Goal: Task Accomplishment & Management: Complete application form

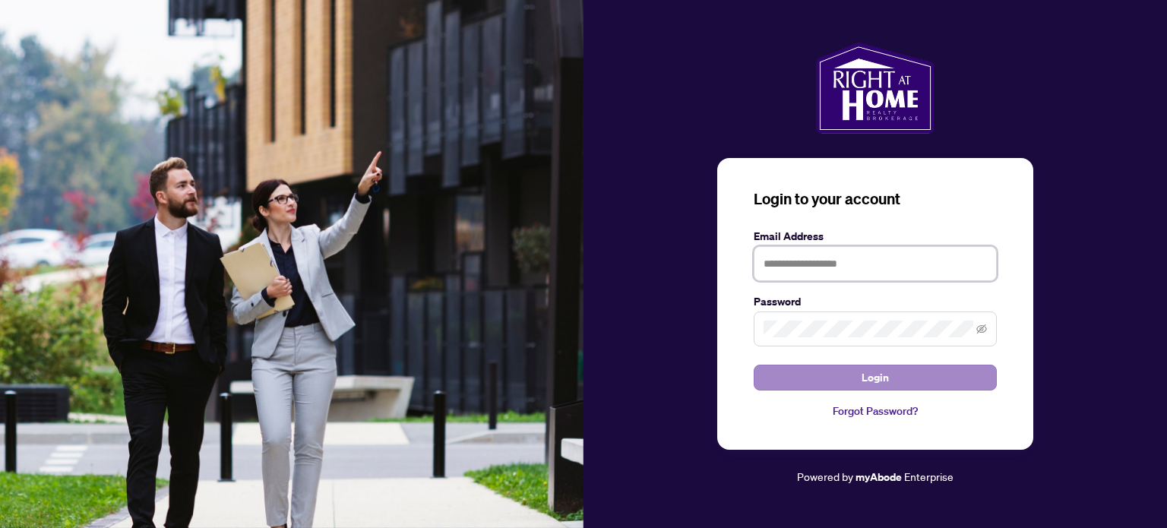
type input "**********"
click at [878, 379] on span "Login" at bounding box center [875, 377] width 27 height 24
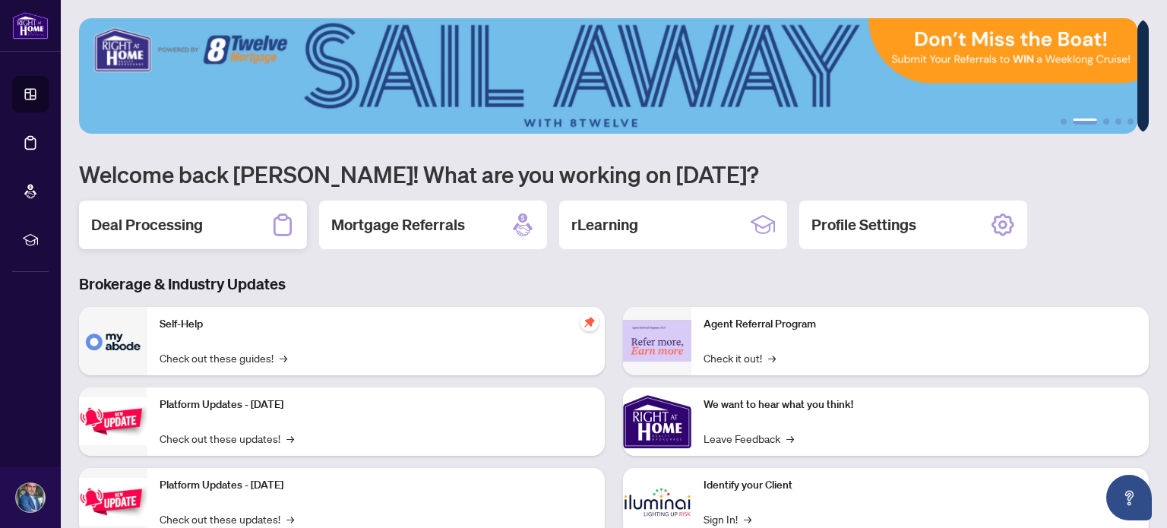
click at [197, 222] on h2 "Deal Processing" at bounding box center [147, 224] width 112 height 21
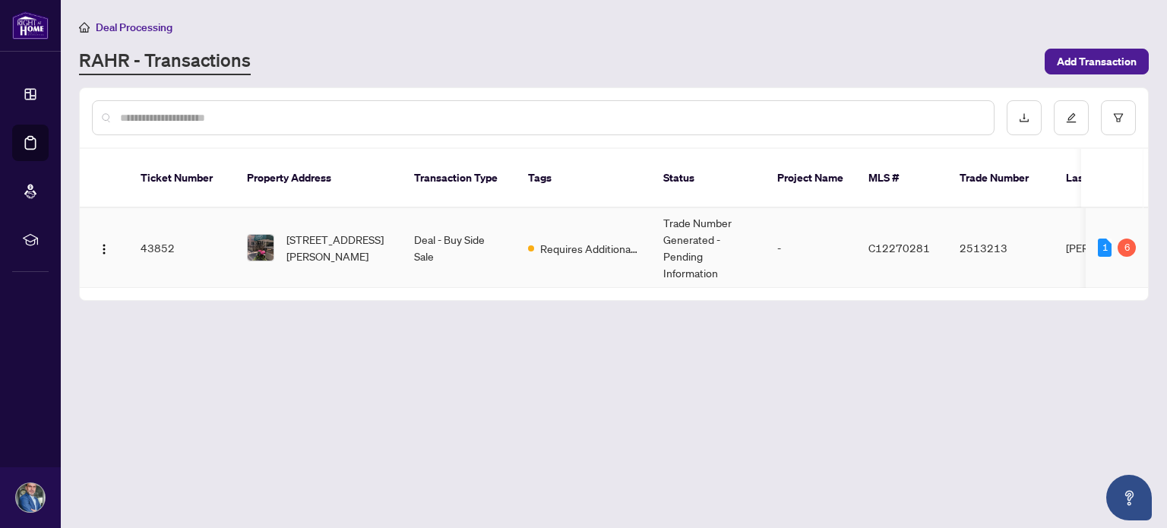
drag, startPoint x: 826, startPoint y: 268, endPoint x: 866, endPoint y: 267, distance: 40.3
click at [866, 267] on tr "43852 [STREET_ADDRESS][PERSON_NAME] Deal - Buy Side Sale Requires Additional Do…" at bounding box center [830, 248] width 1500 height 80
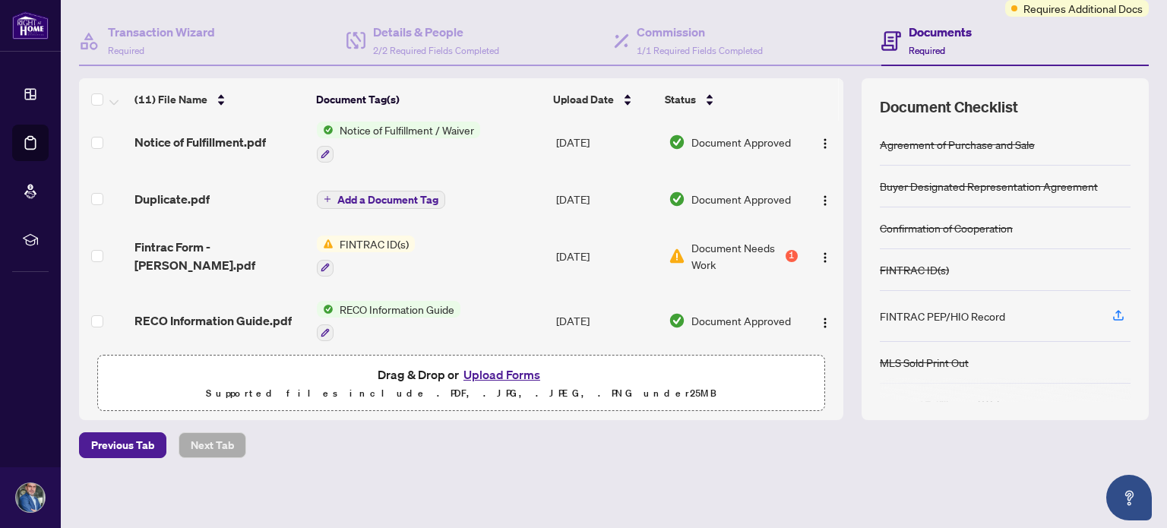
scroll to position [241, 0]
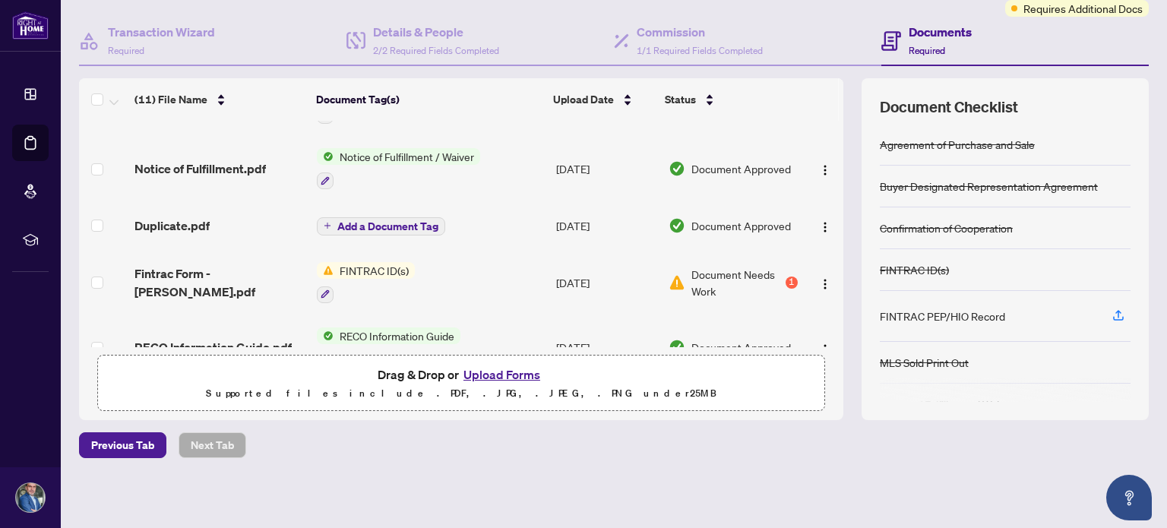
click at [698, 276] on span "Document Needs Work" at bounding box center [736, 282] width 90 height 33
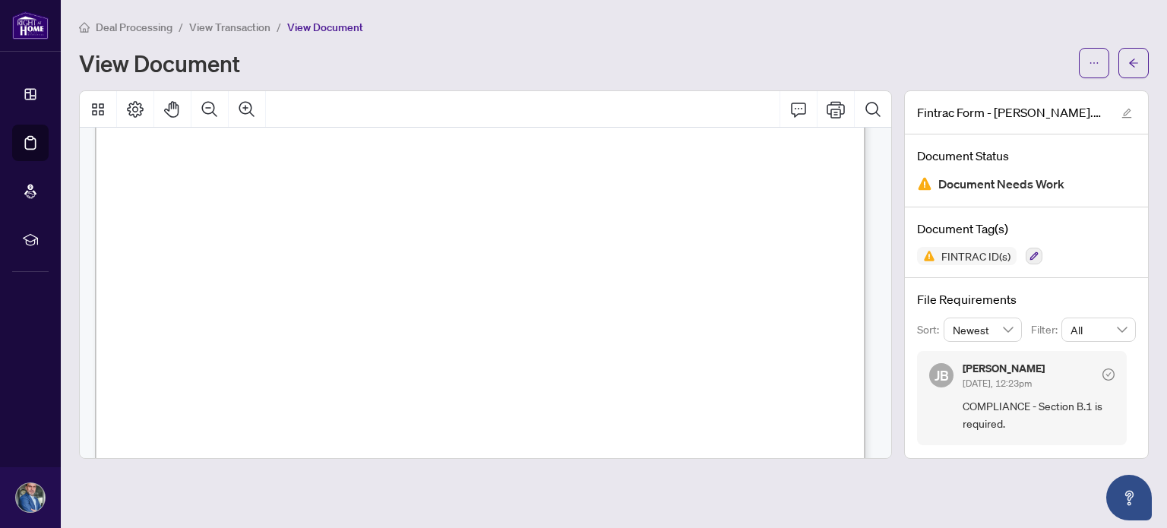
scroll to position [1064, 0]
click at [195, 283] on span "" at bounding box center [193, 287] width 4 height 12
click at [1090, 68] on span "button" at bounding box center [1094, 63] width 11 height 24
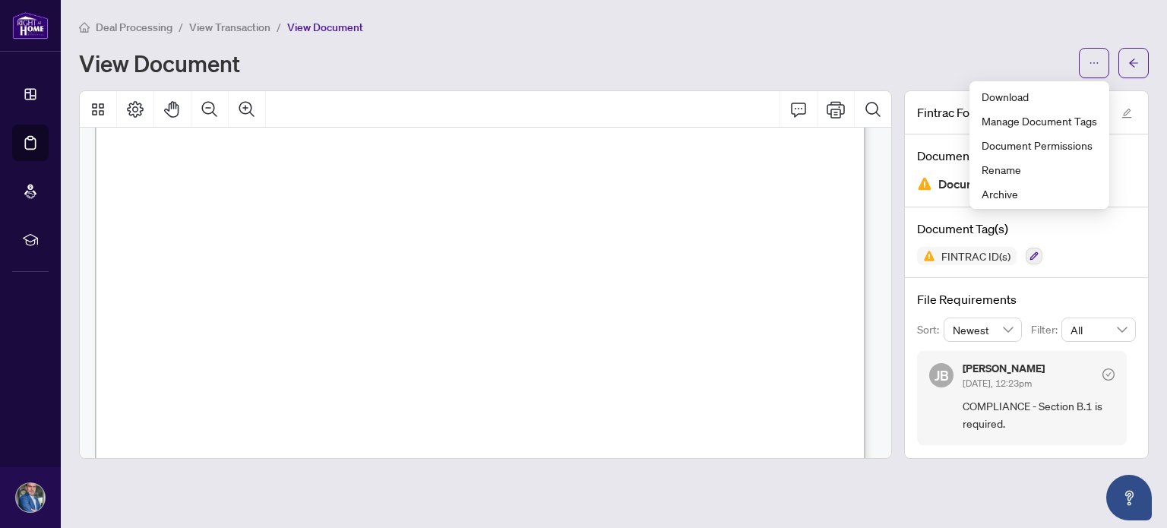
scroll to position [2257, 0]
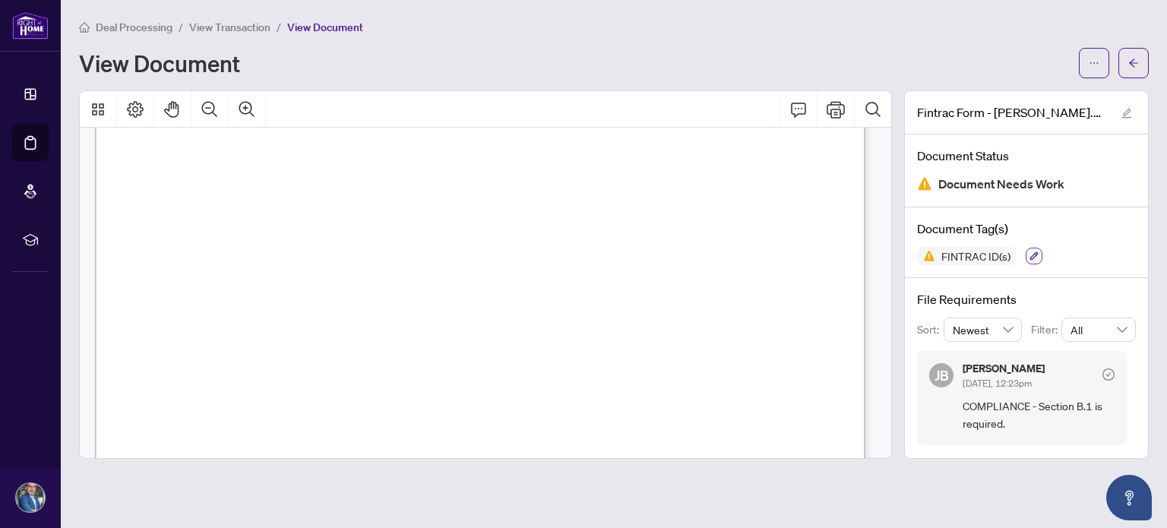
click at [1030, 258] on icon "button" at bounding box center [1034, 255] width 9 height 9
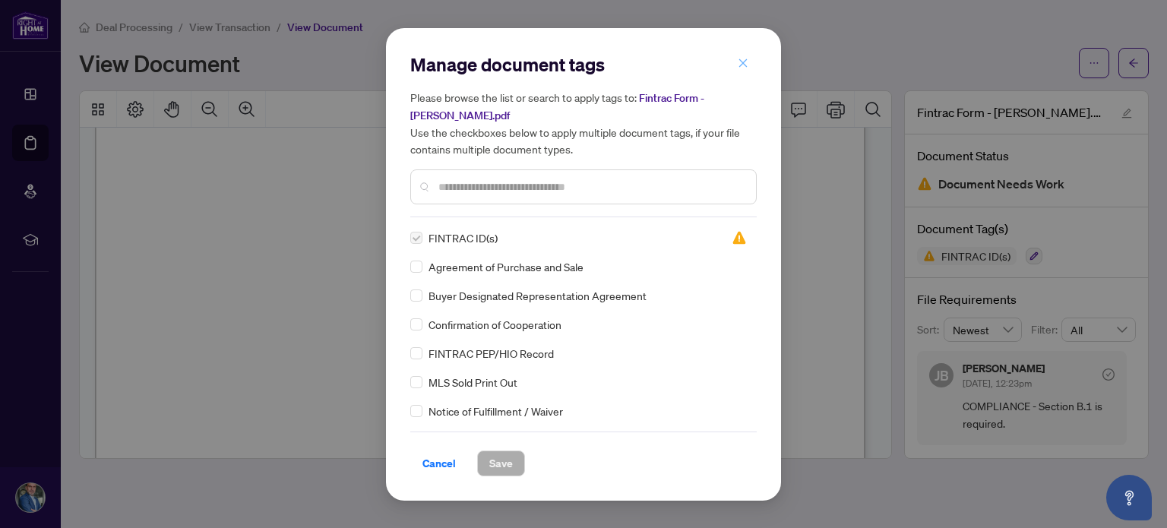
click at [742, 67] on icon "close" at bounding box center [743, 63] width 11 height 11
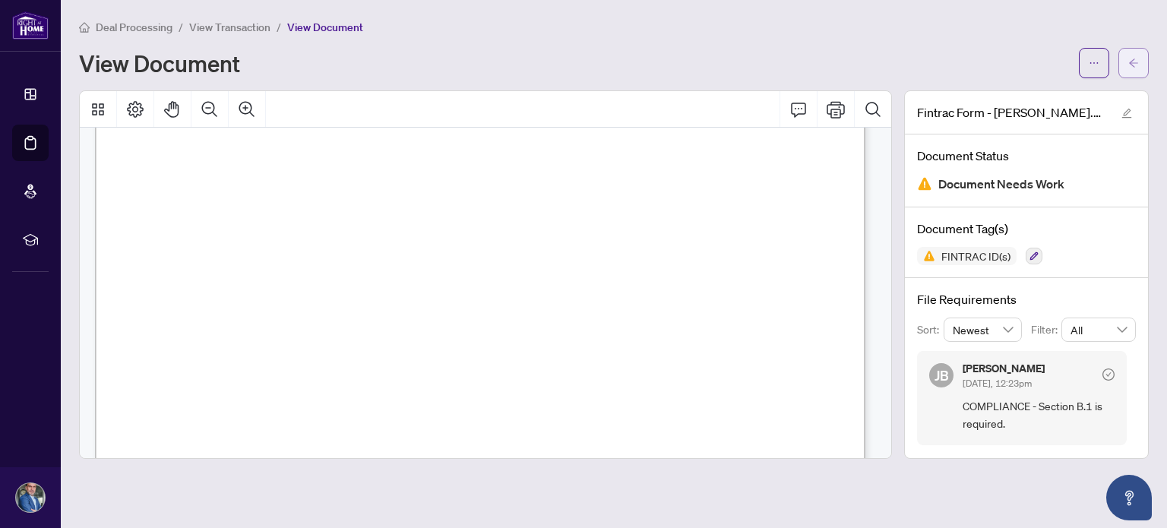
click at [1134, 59] on icon "arrow-left" at bounding box center [1133, 63] width 11 height 11
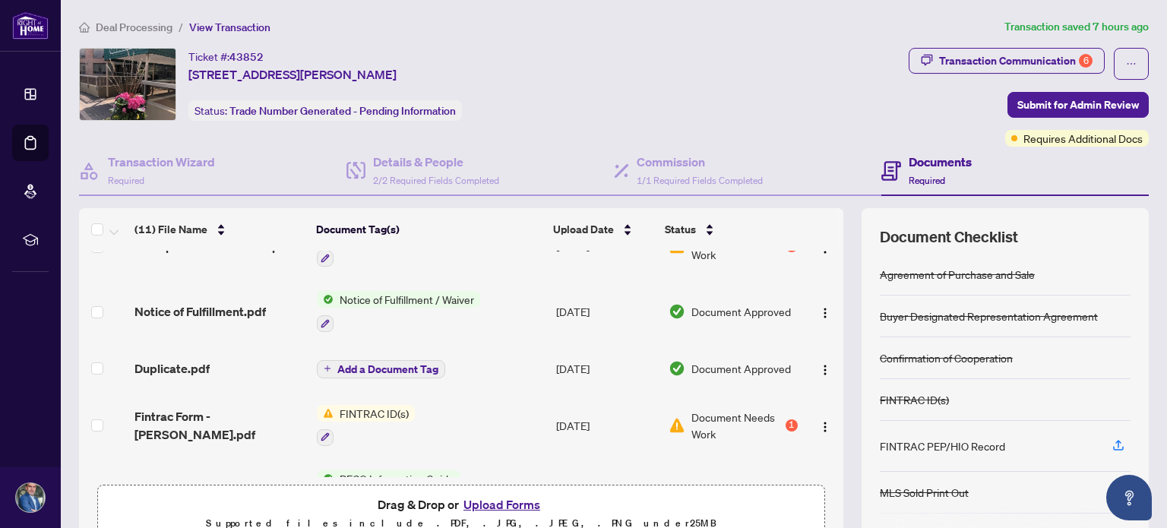
scroll to position [304, 0]
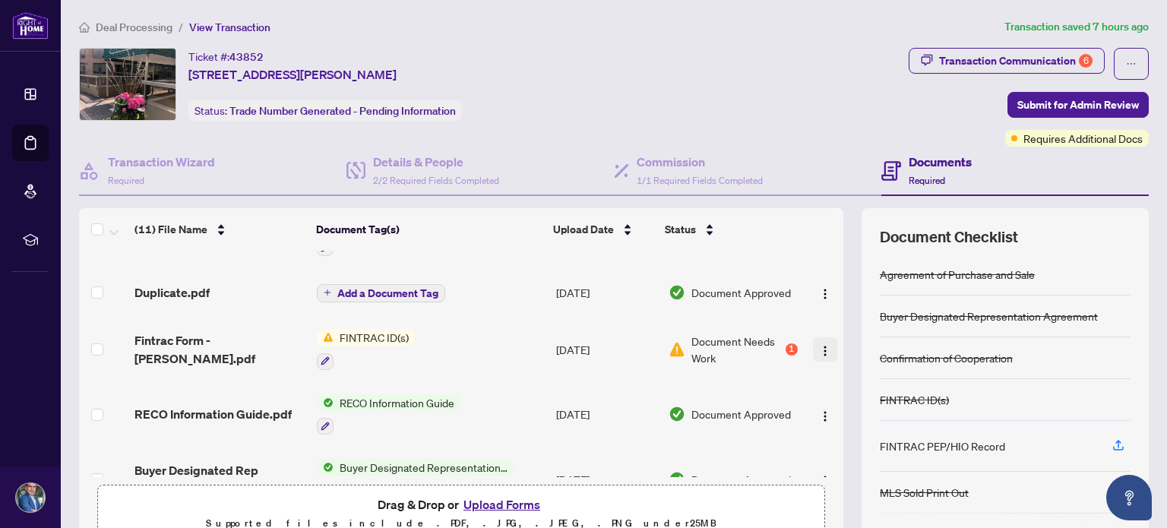
click at [819, 349] on img "button" at bounding box center [825, 351] width 12 height 12
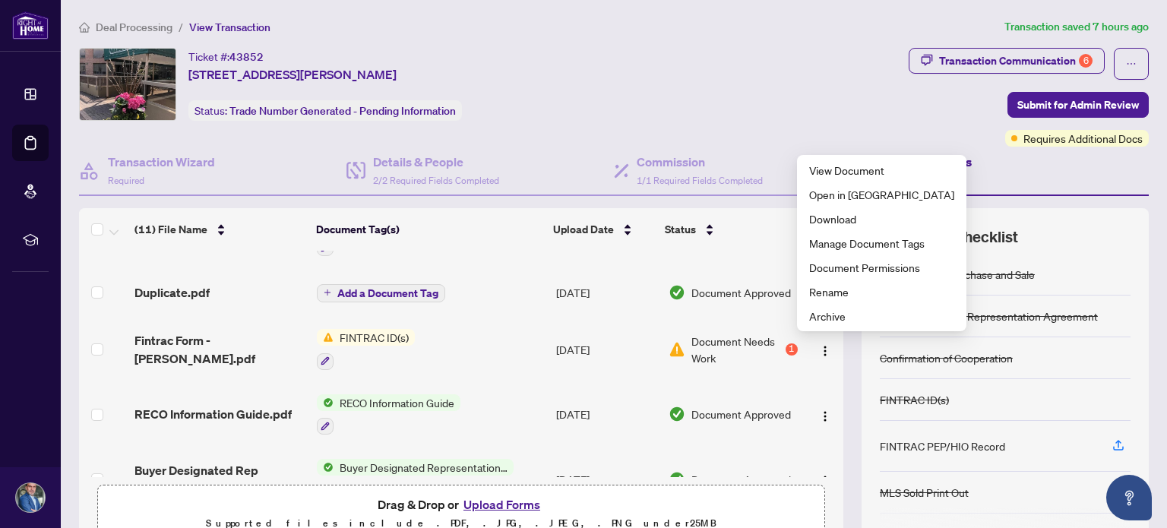
click at [499, 501] on button "Upload Forms" at bounding box center [502, 505] width 86 height 20
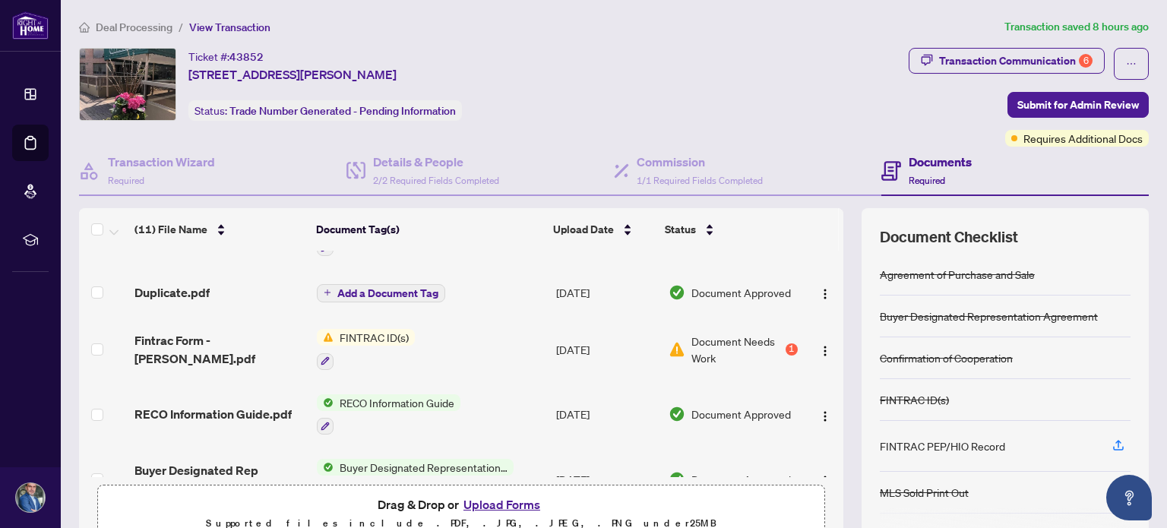
click at [511, 505] on button "Upload Forms" at bounding box center [502, 505] width 86 height 20
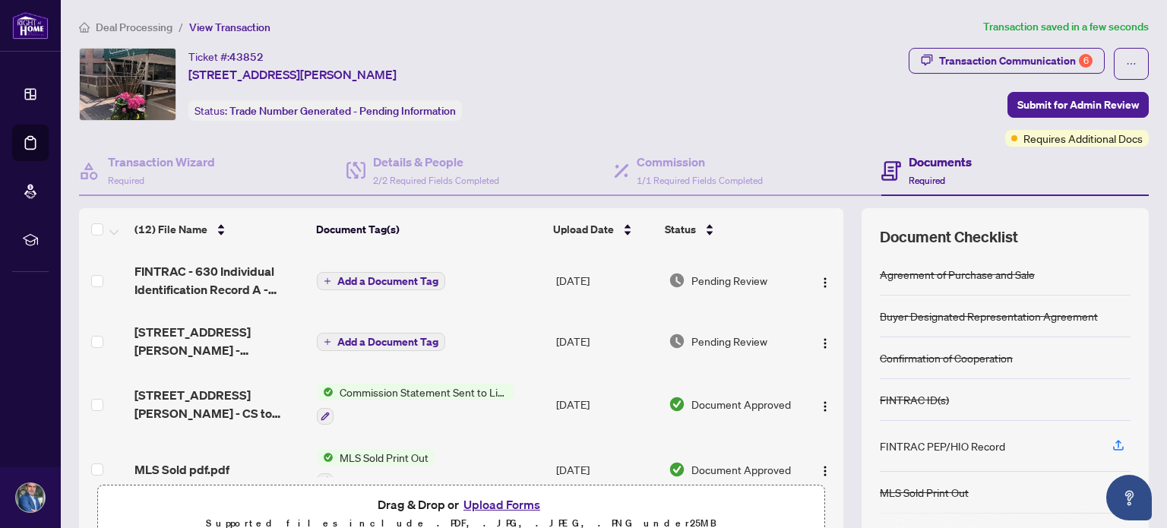
scroll to position [0, 0]
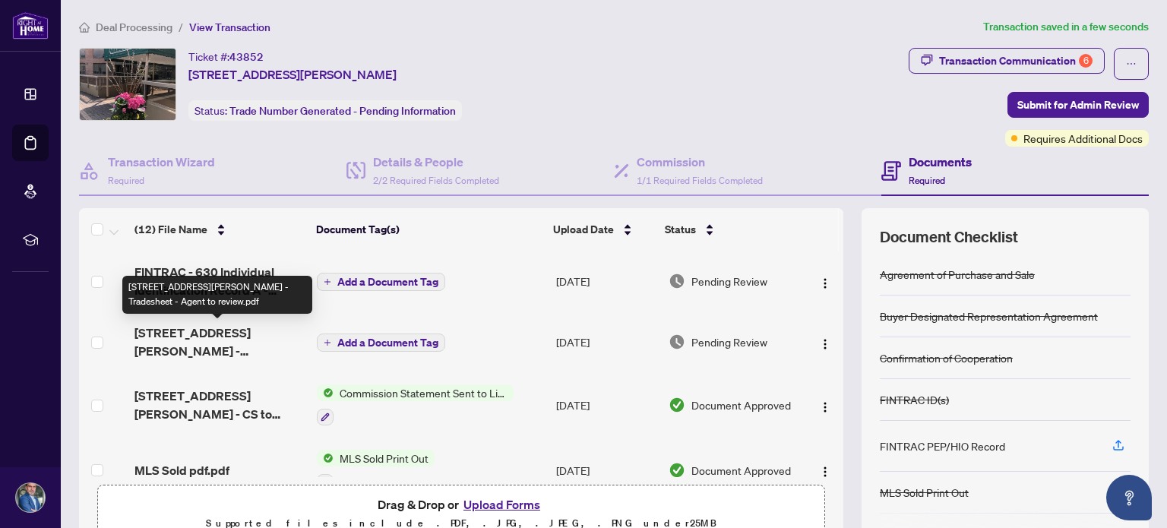
click at [243, 350] on span "[STREET_ADDRESS][PERSON_NAME] - Tradesheet - Agent to review.pdf" at bounding box center [219, 342] width 170 height 36
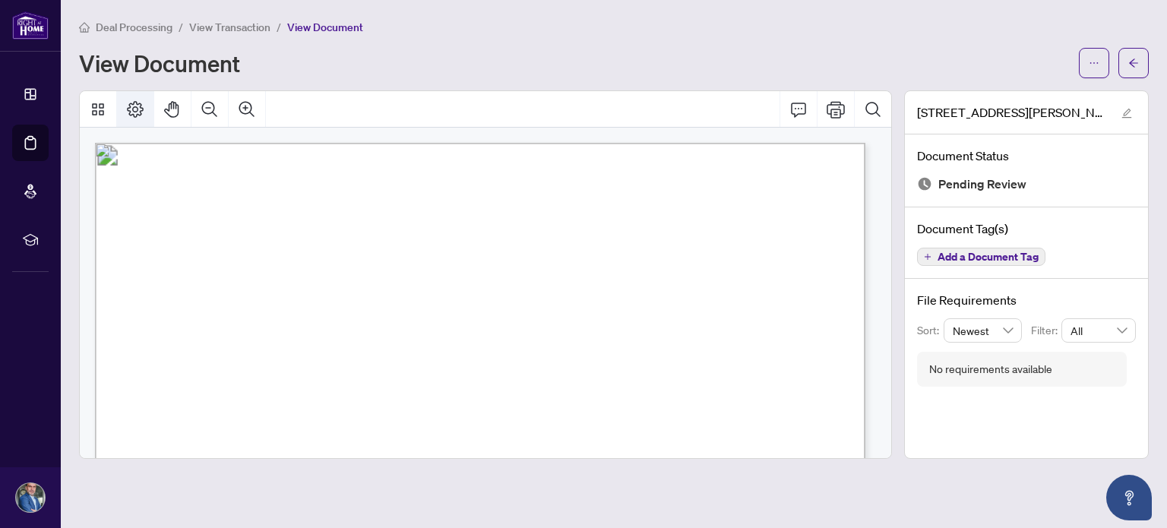
click at [136, 112] on icon "Page Layout" at bounding box center [135, 109] width 18 height 18
click at [831, 111] on icon "Print" at bounding box center [836, 109] width 18 height 17
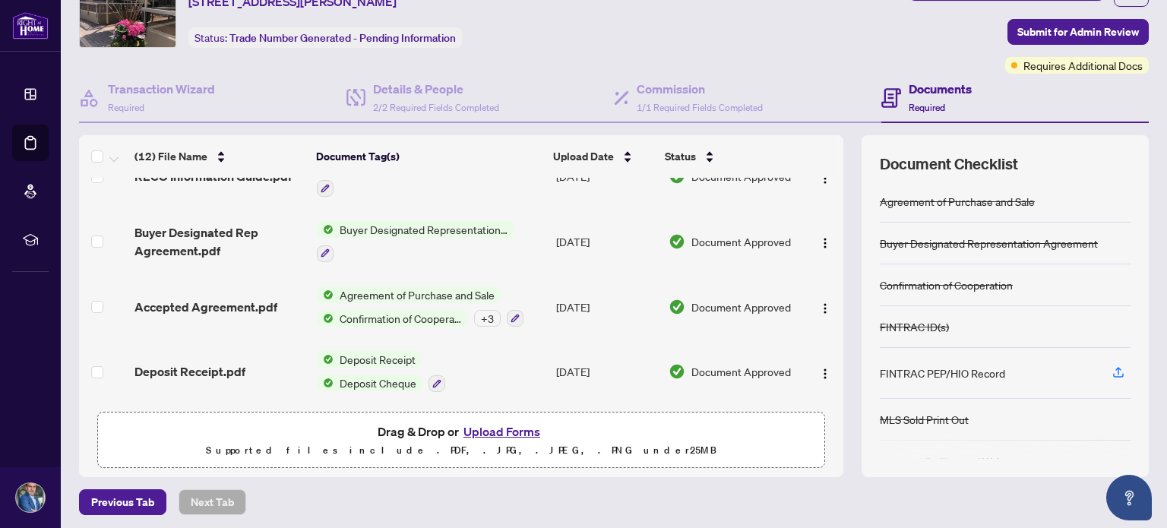
scroll to position [130, 0]
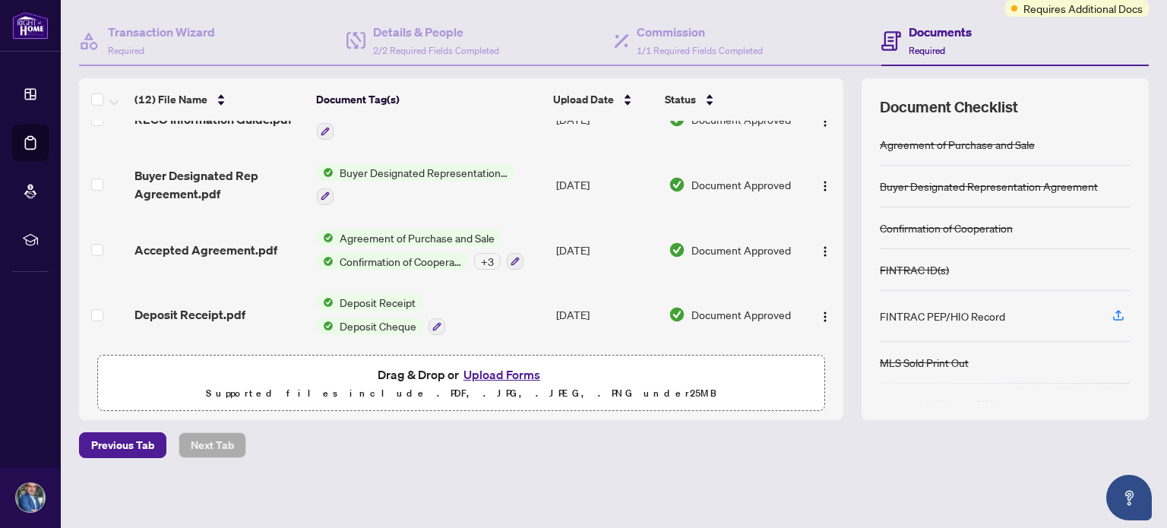
click at [492, 375] on button "Upload Forms" at bounding box center [502, 375] width 86 height 20
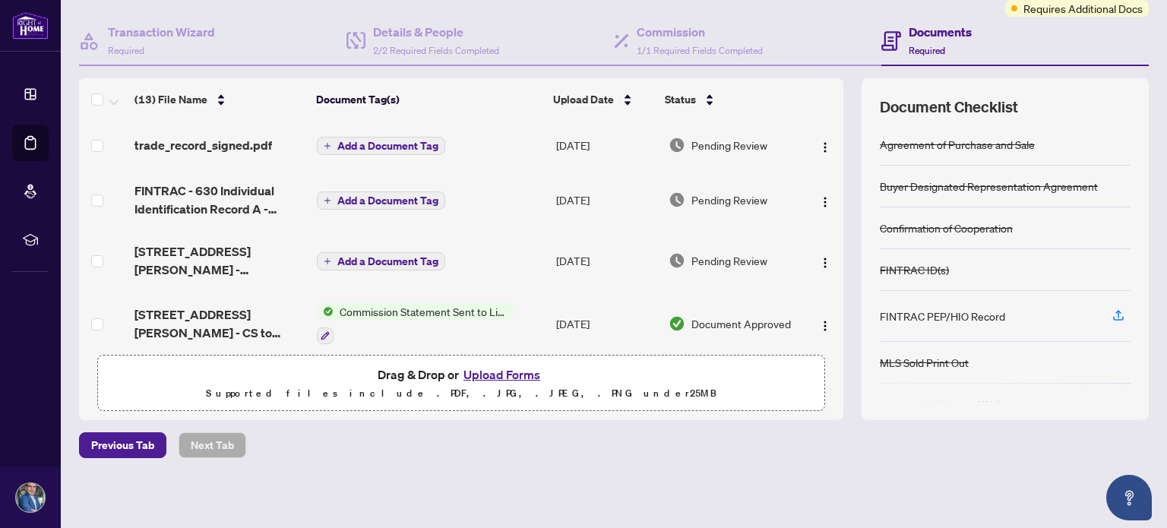
scroll to position [228, 0]
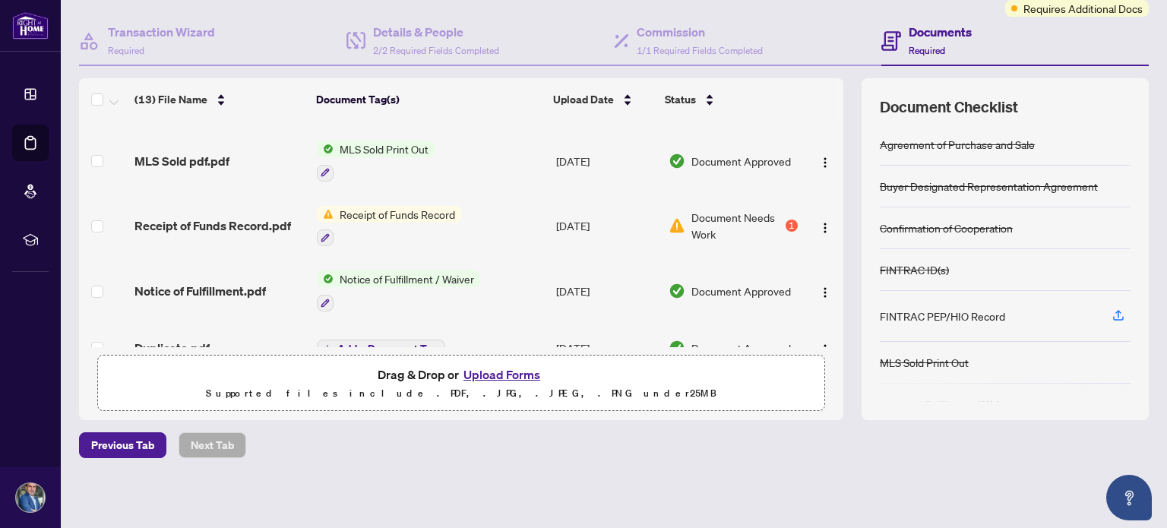
click at [746, 217] on span "Document Needs Work" at bounding box center [736, 225] width 90 height 33
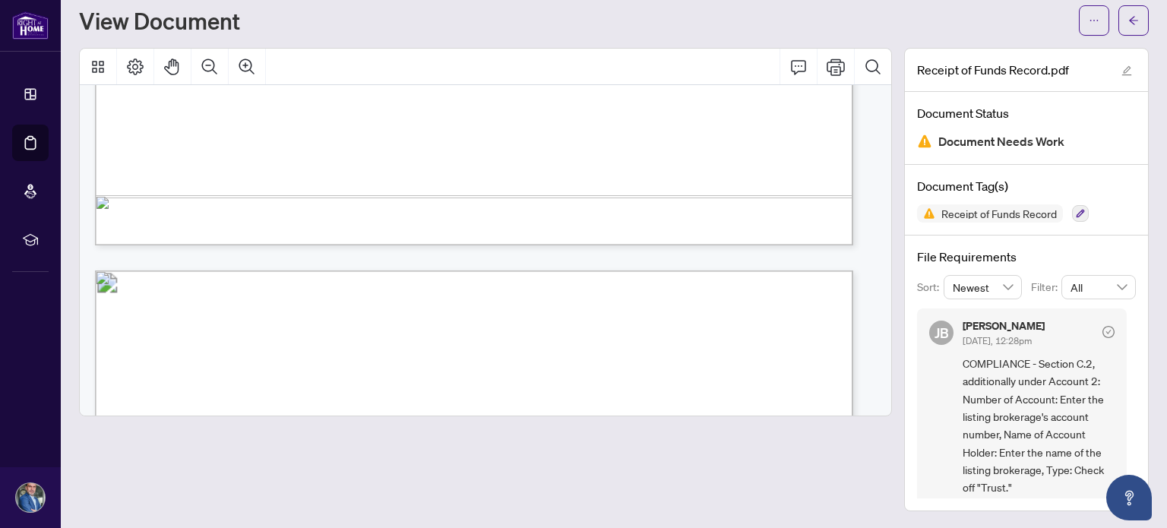
scroll to position [608, 0]
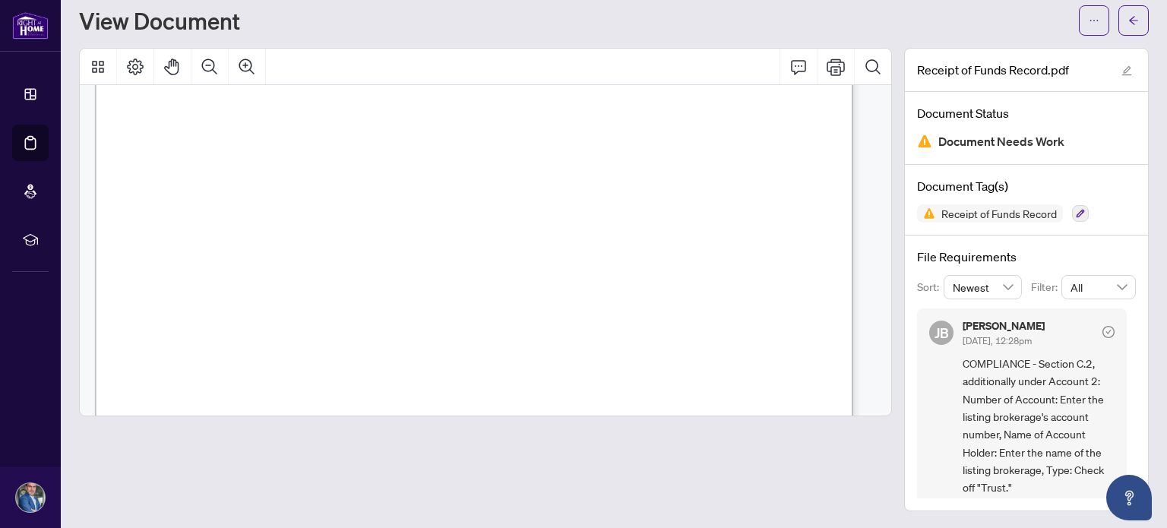
click at [559, 464] on div at bounding box center [485, 279] width 813 height 463
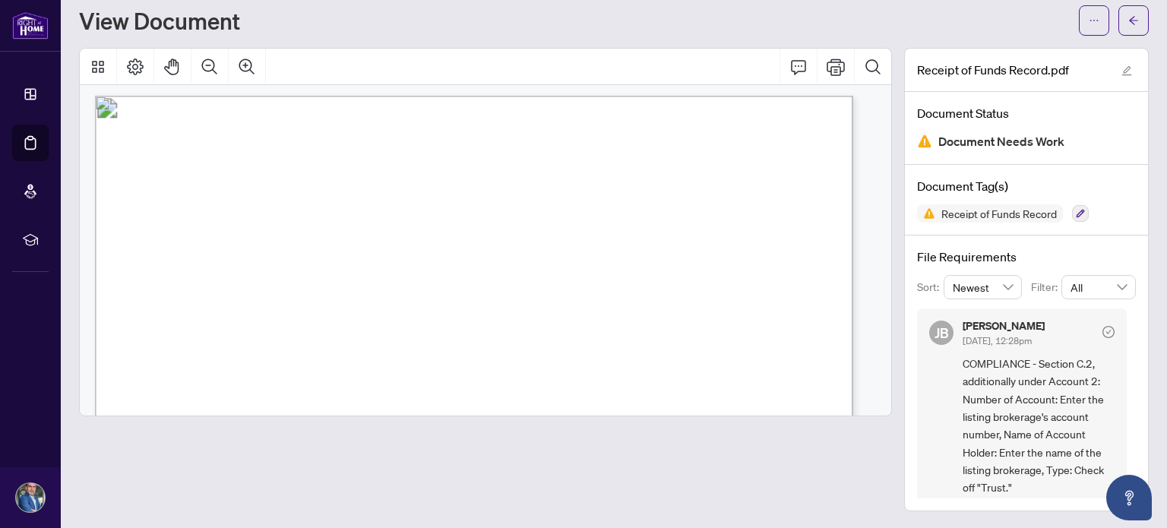
scroll to position [0, 0]
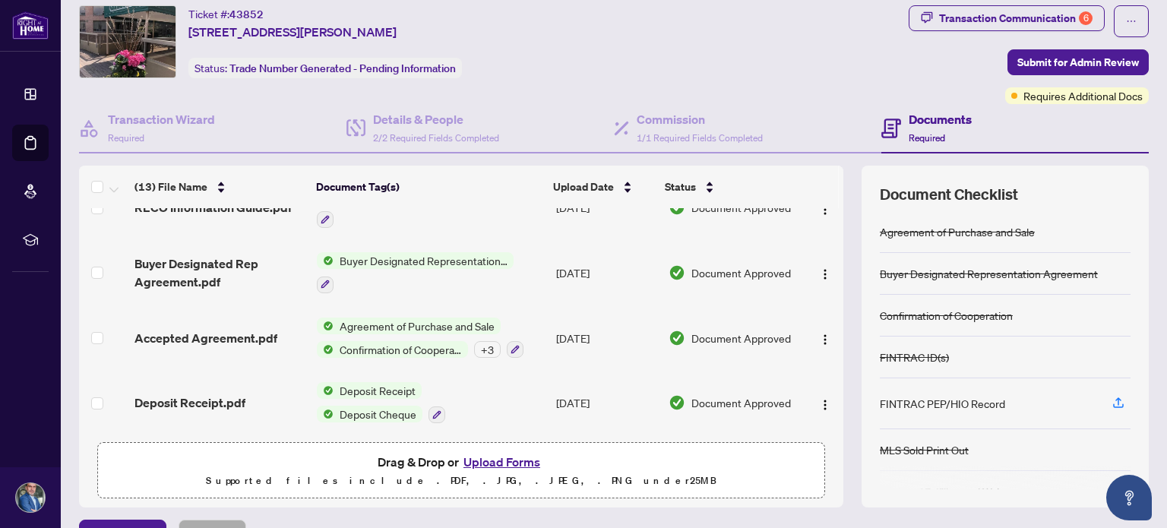
scroll to position [578, 0]
click at [498, 464] on button "Upload Forms" at bounding box center [502, 462] width 86 height 20
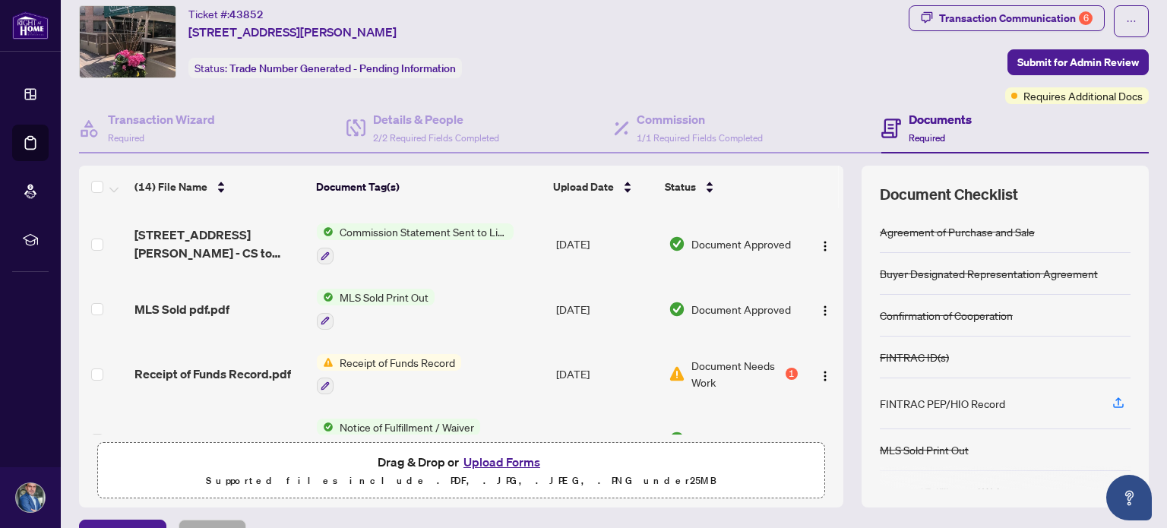
scroll to position [304, 0]
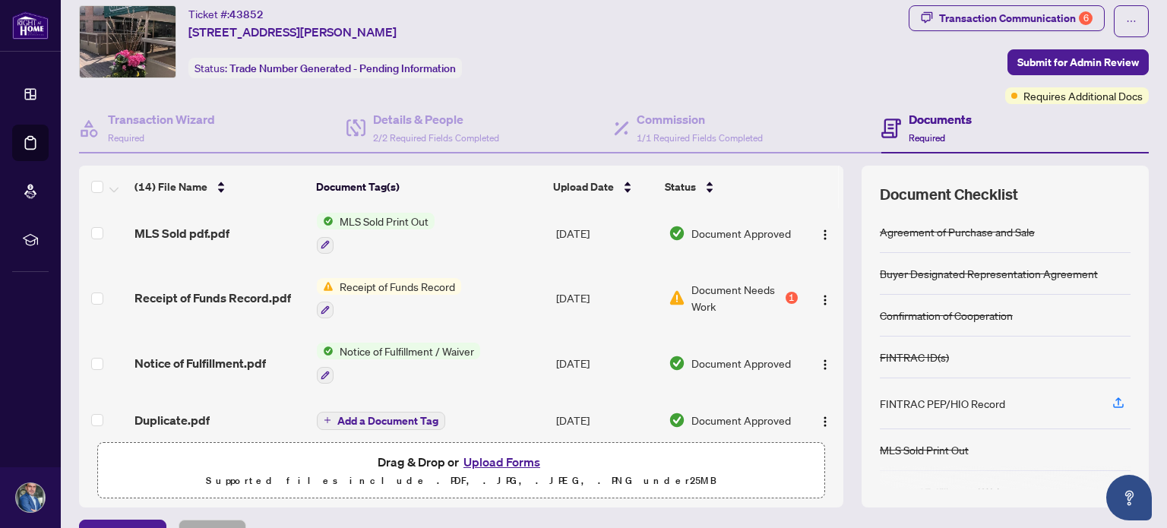
click at [703, 296] on span "Document Needs Work" at bounding box center [736, 297] width 90 height 33
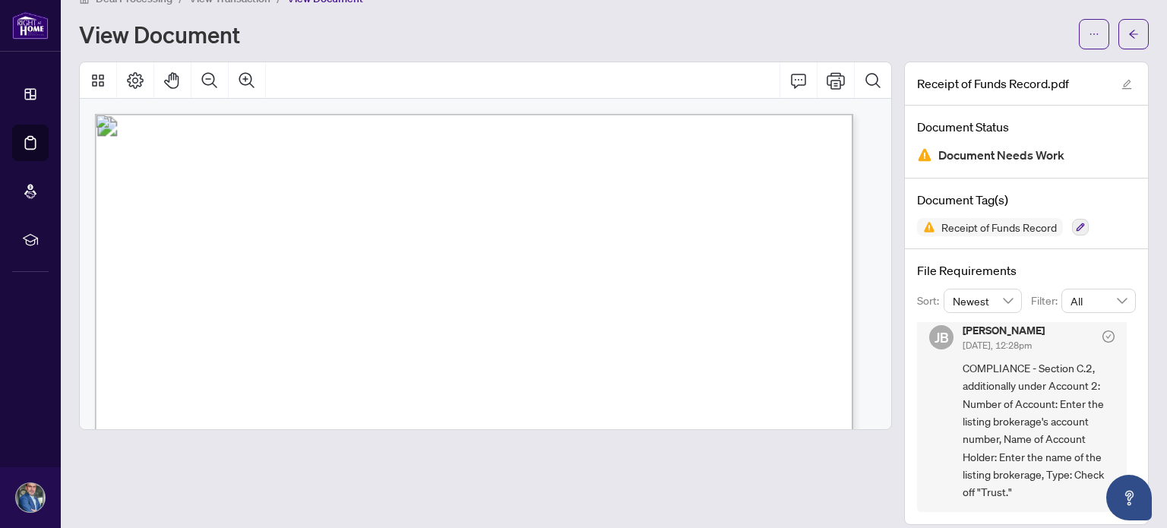
scroll to position [43, 0]
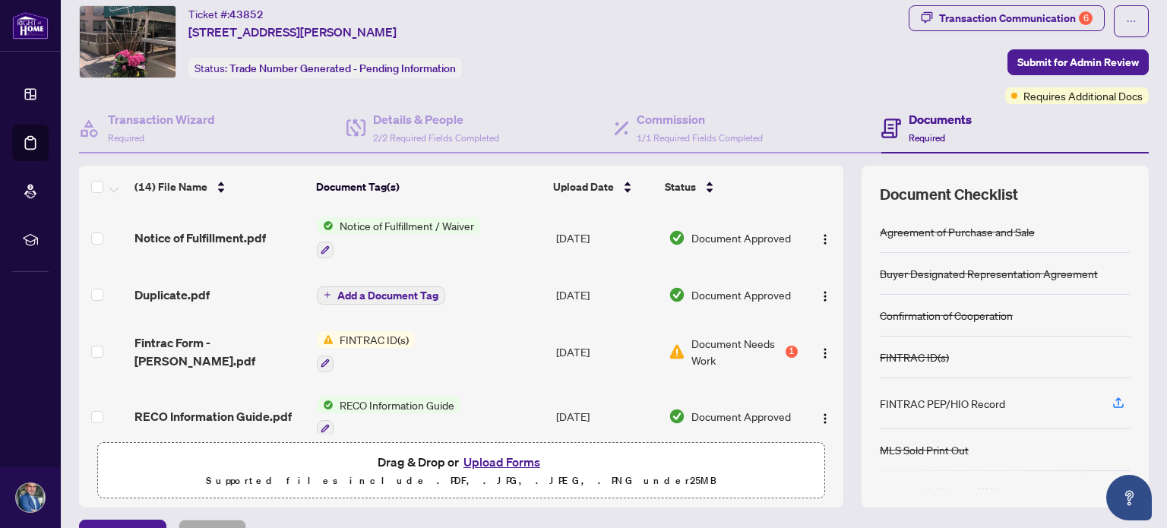
scroll to position [456, 0]
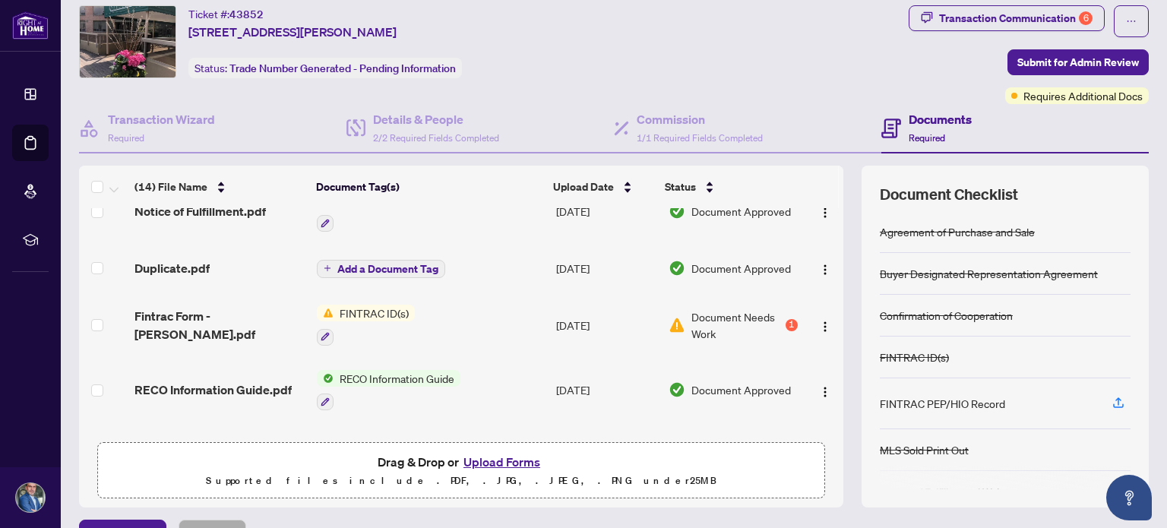
click at [720, 324] on span "Document Needs Work" at bounding box center [736, 324] width 90 height 33
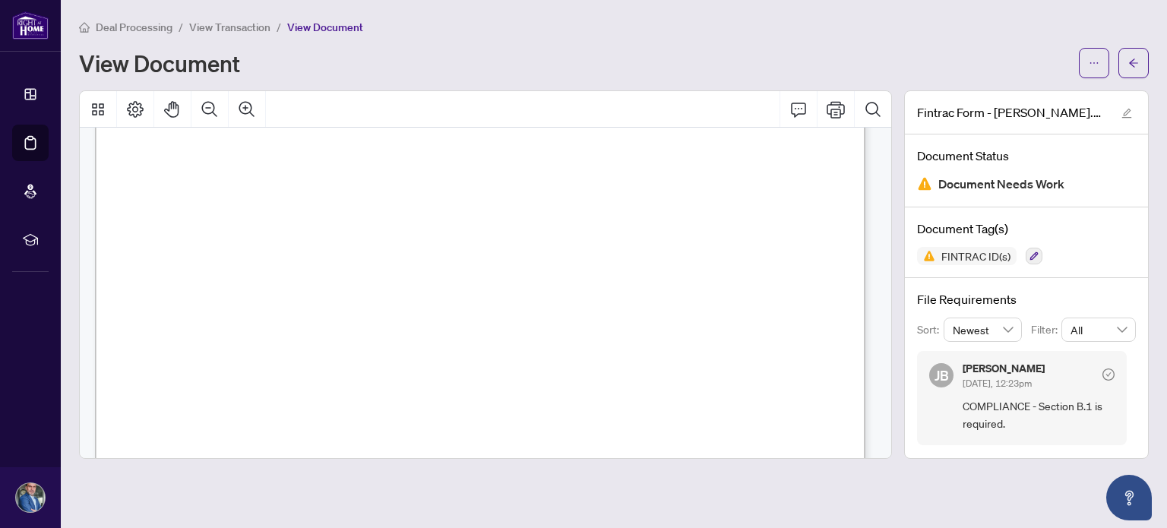
scroll to position [228, 0]
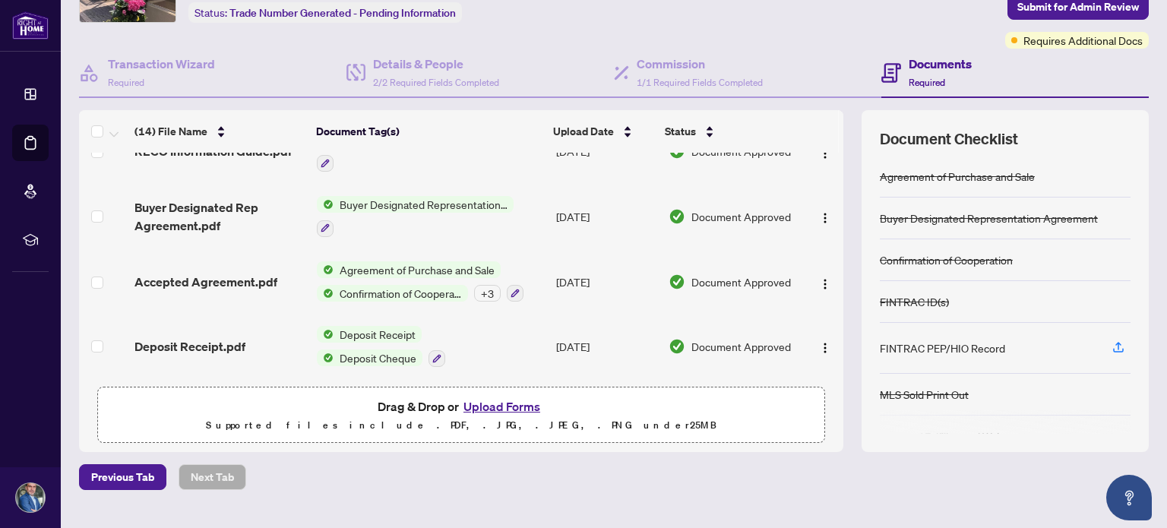
scroll to position [130, 0]
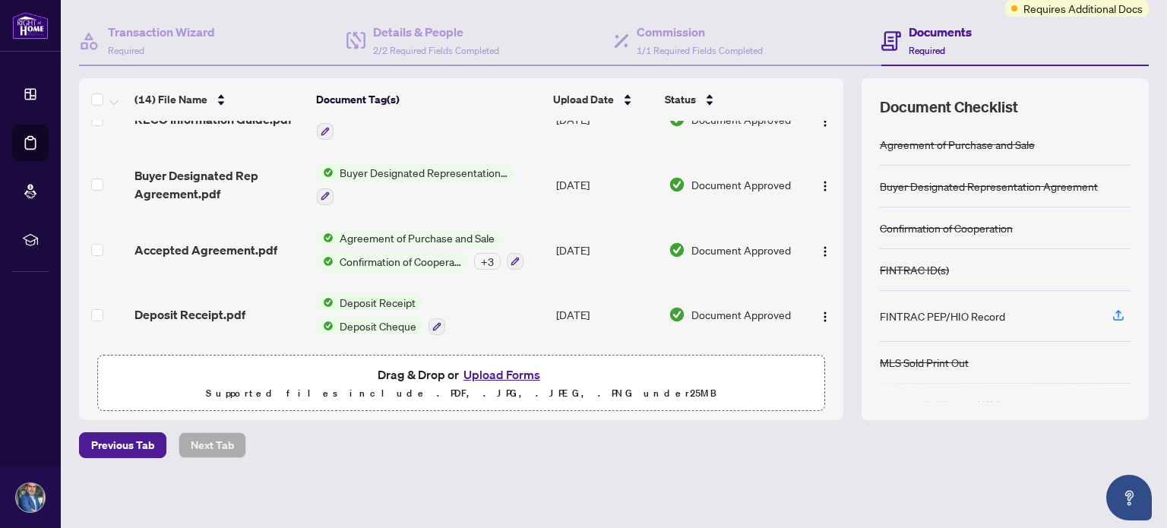
click at [489, 376] on button "Upload Forms" at bounding box center [502, 375] width 86 height 20
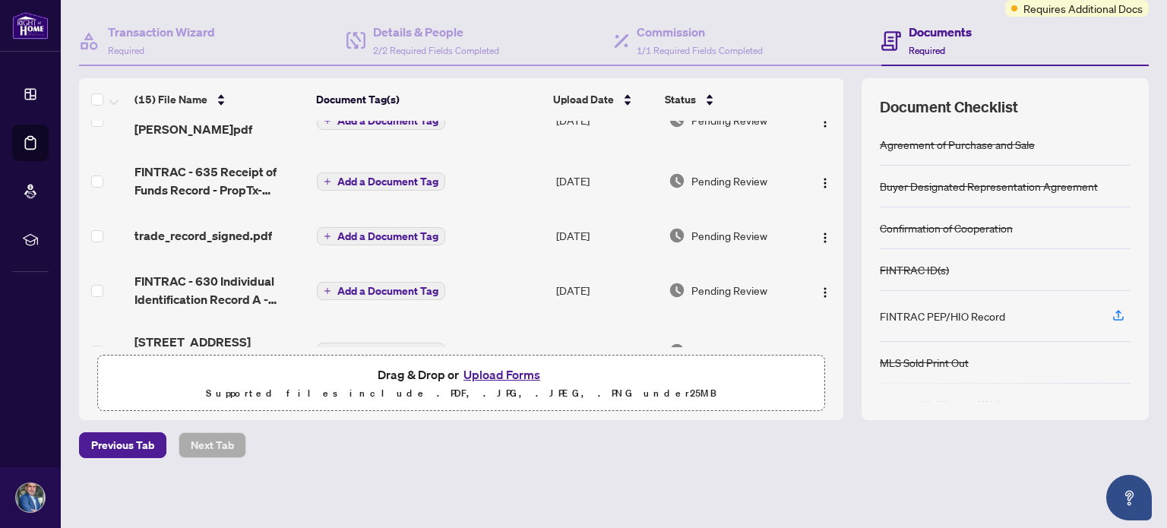
scroll to position [0, 0]
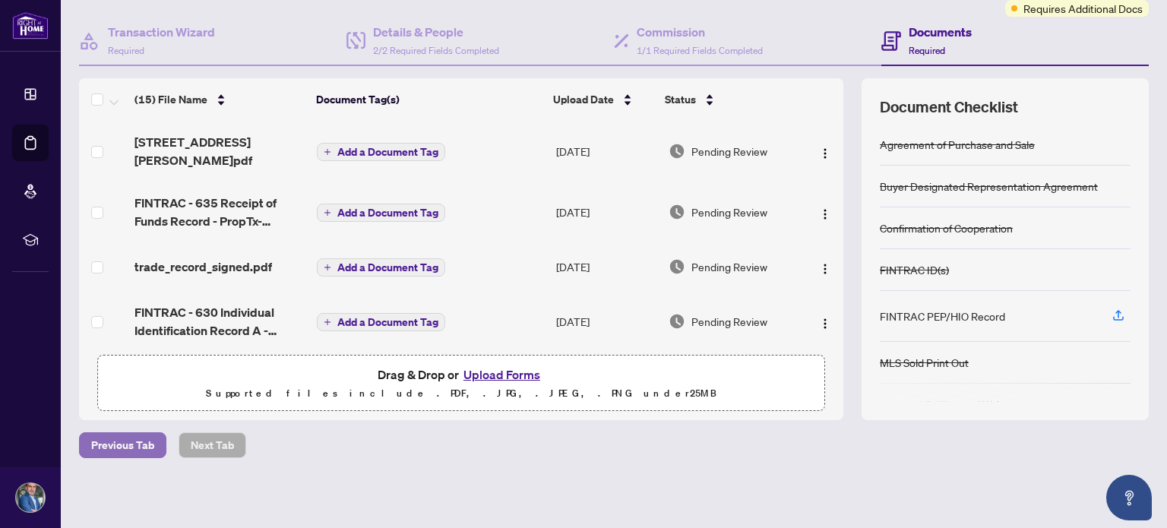
click at [123, 448] on span "Previous Tab" at bounding box center [122, 445] width 63 height 24
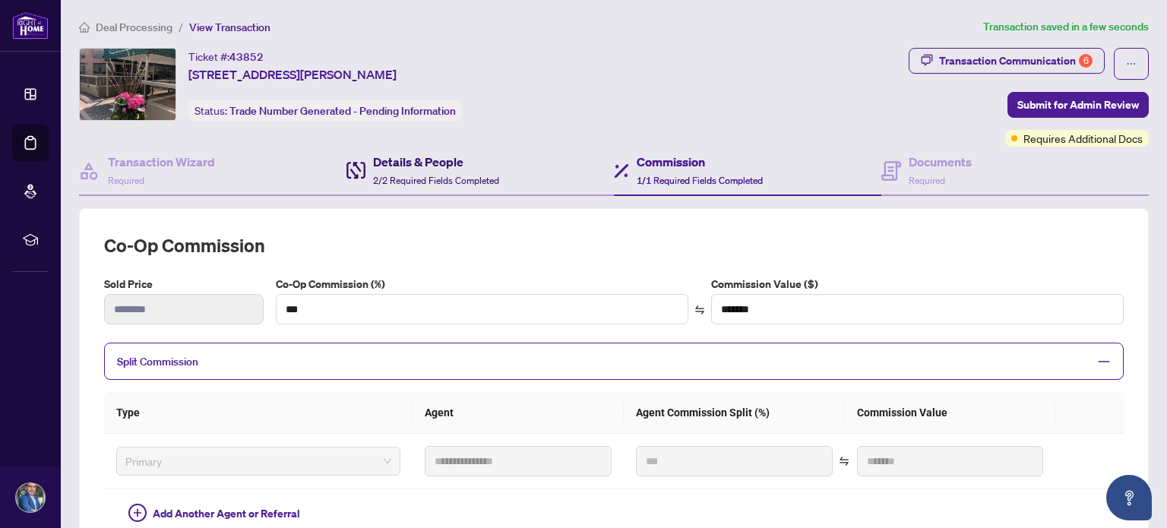
click at [422, 167] on h4 "Details & People" at bounding box center [436, 162] width 126 height 18
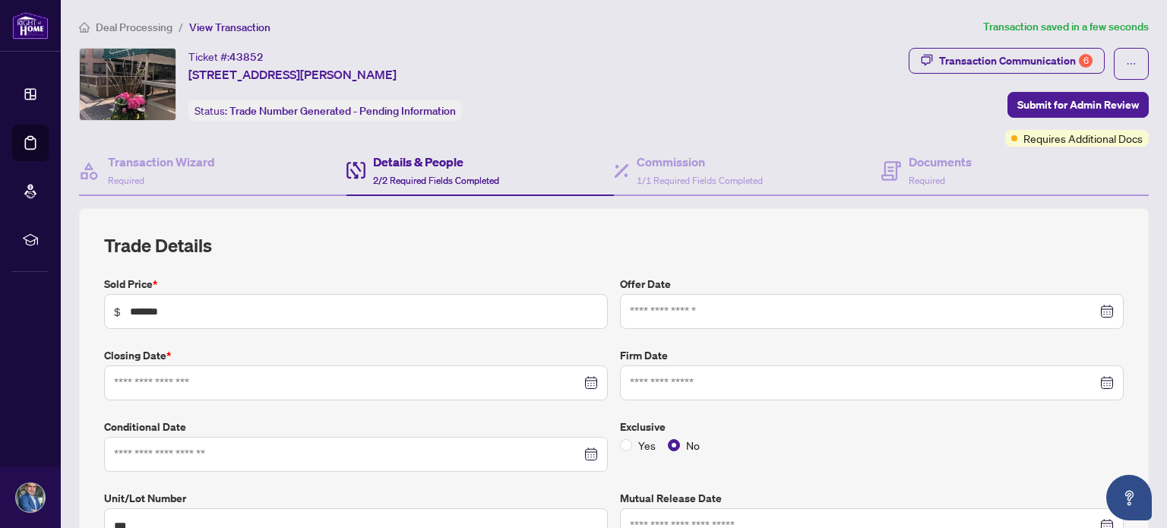
type input "**********"
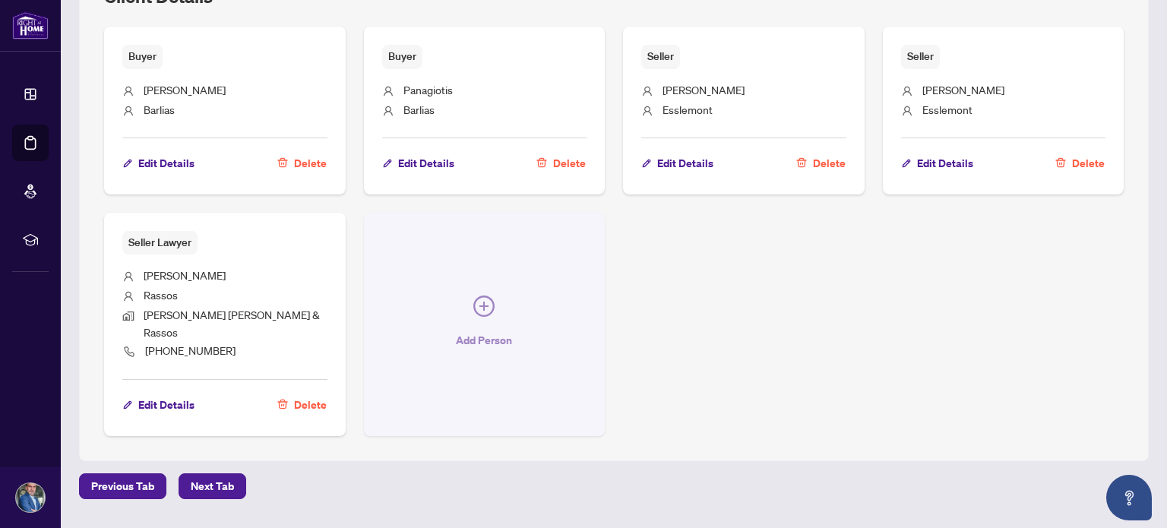
scroll to position [960, 0]
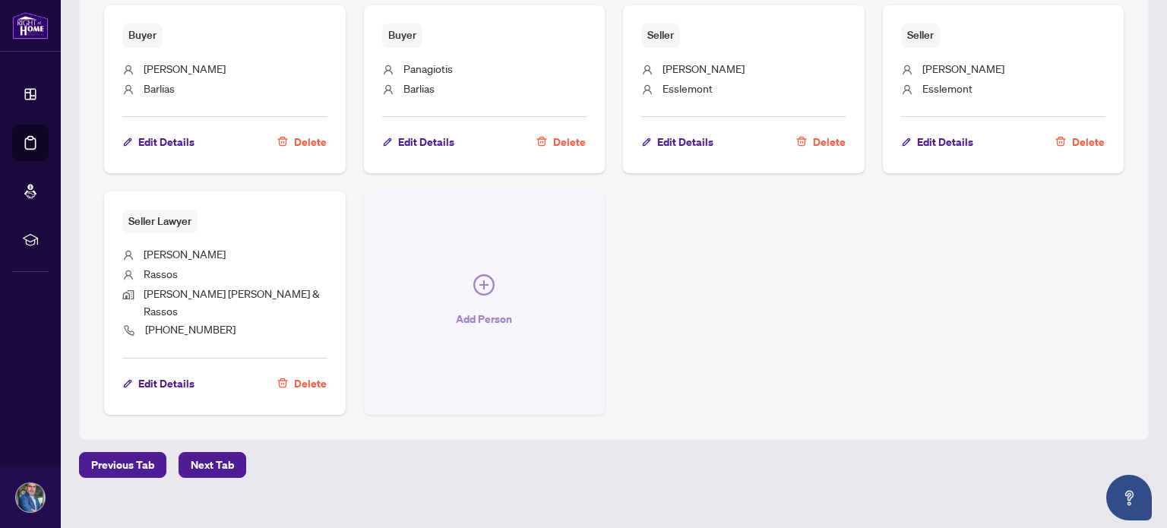
click at [482, 274] on icon "plus-circle" at bounding box center [483, 284] width 21 height 21
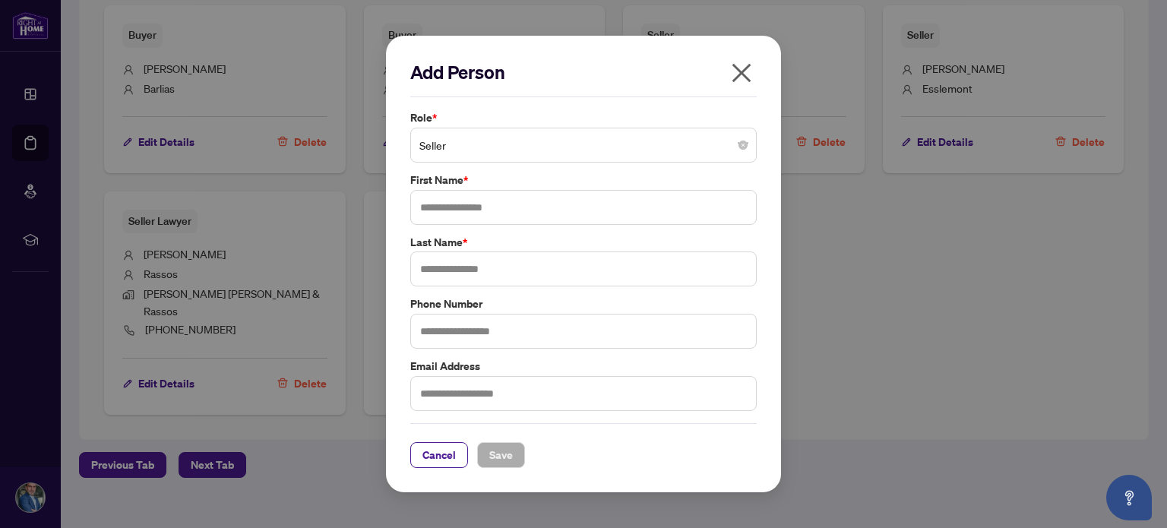
click at [484, 138] on span "Seller" at bounding box center [583, 145] width 328 height 29
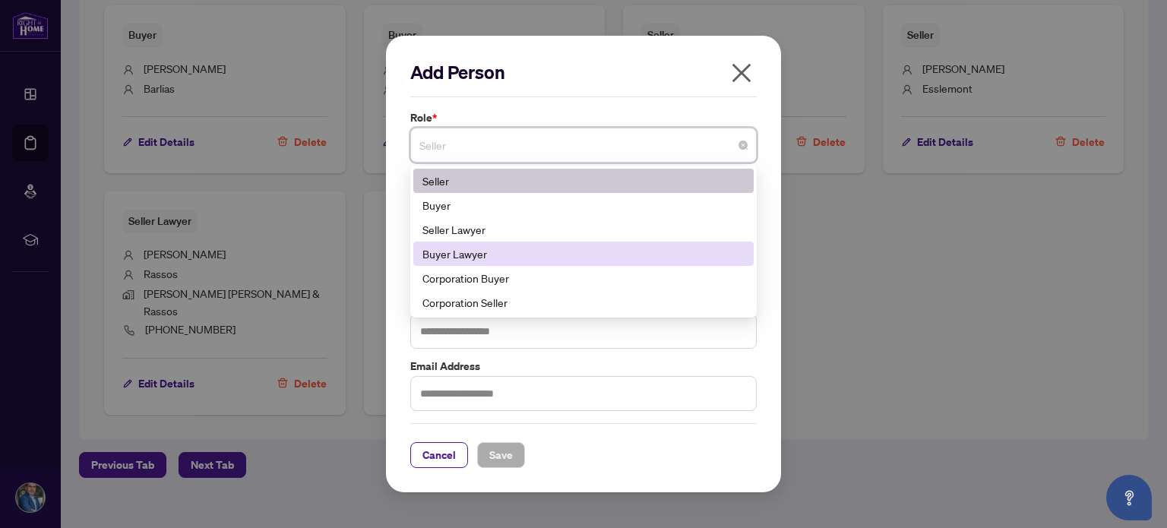
click at [505, 251] on div "Buyer Lawyer" at bounding box center [583, 253] width 322 height 17
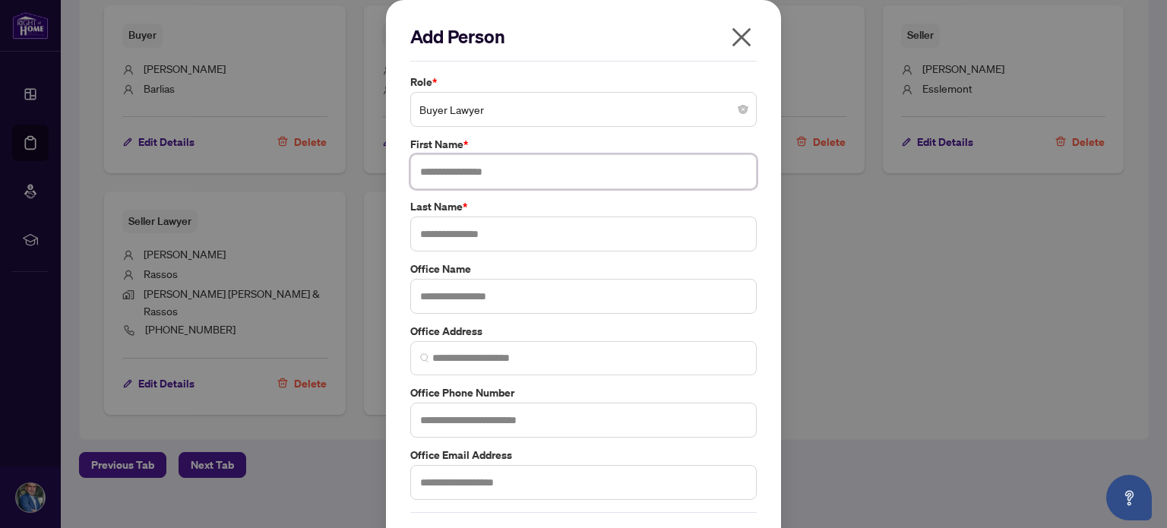
click at [488, 166] on input "text" at bounding box center [583, 171] width 346 height 35
type input "******"
click at [473, 224] on input "text" at bounding box center [583, 234] width 346 height 35
type input "********"
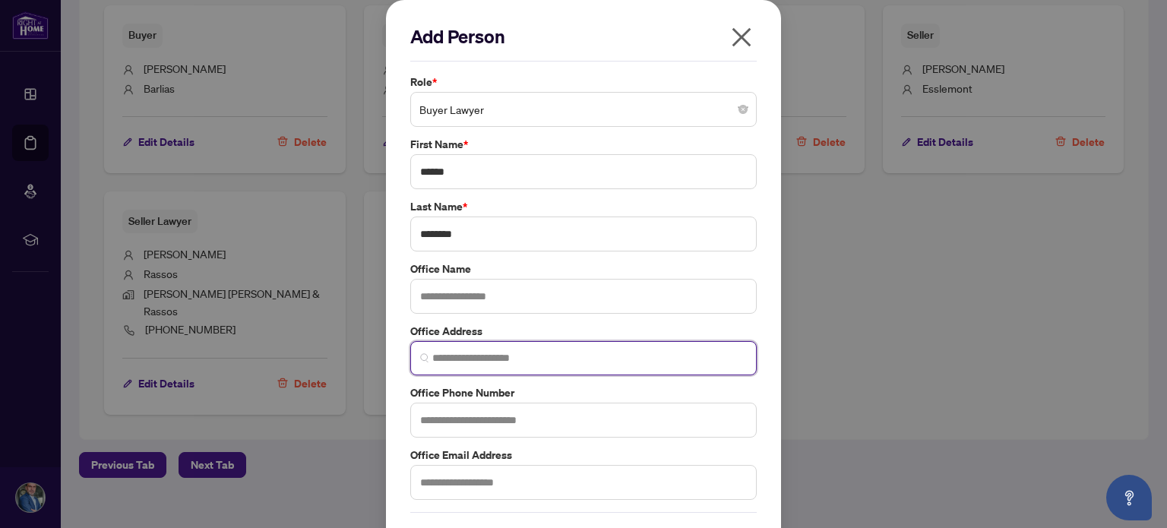
click at [498, 361] on input "search" at bounding box center [589, 358] width 315 height 16
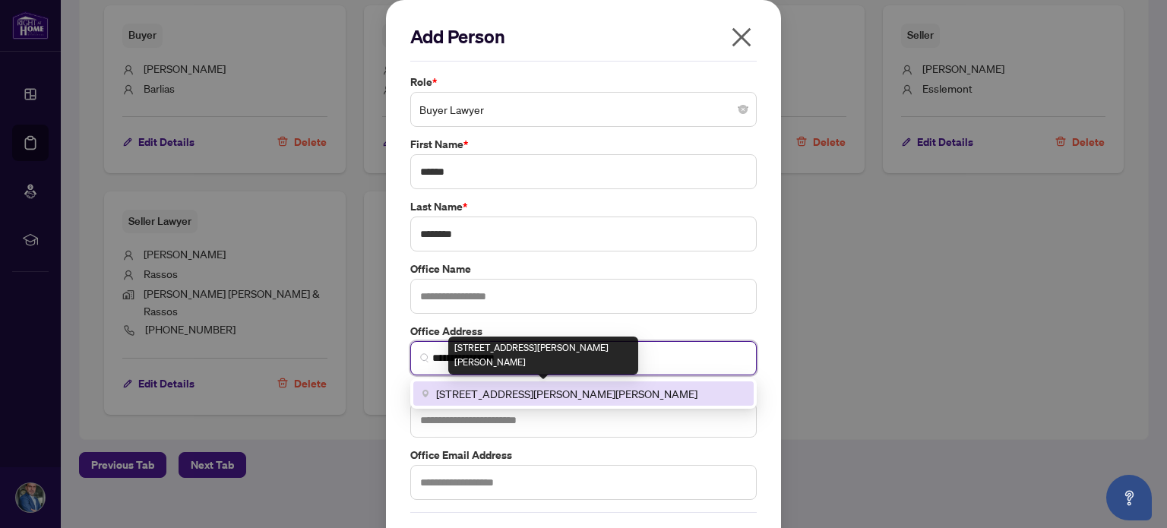
click at [554, 391] on span "[STREET_ADDRESS][PERSON_NAME][PERSON_NAME]" at bounding box center [566, 393] width 261 height 17
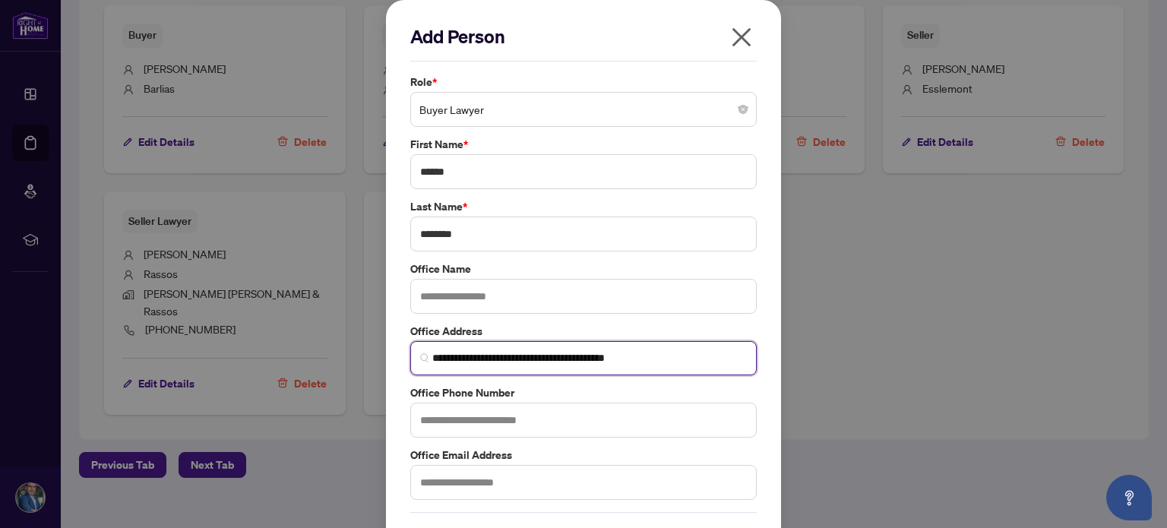
type input "**********"
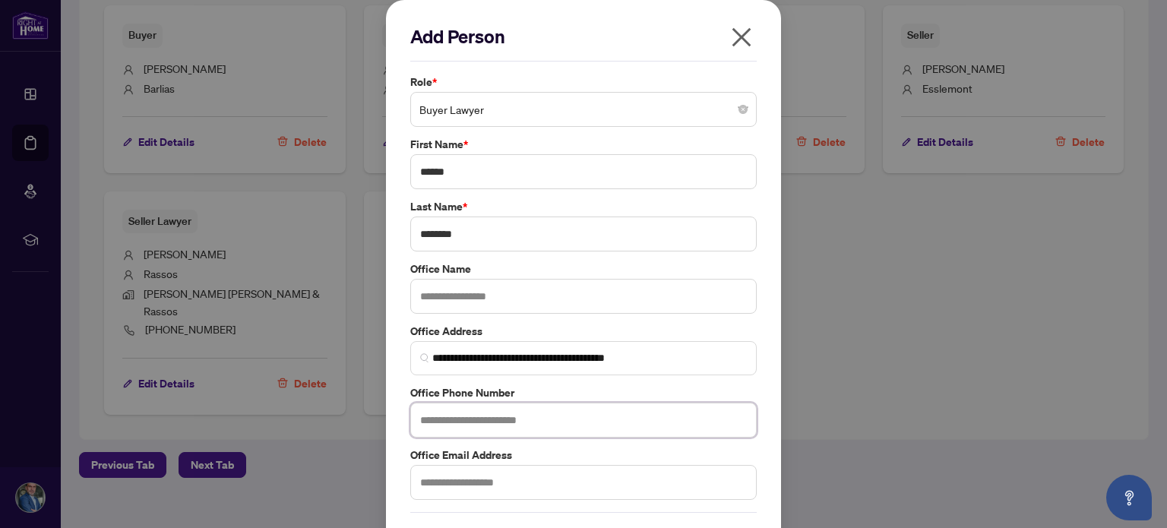
click at [558, 416] on input "text" at bounding box center [583, 420] width 346 height 35
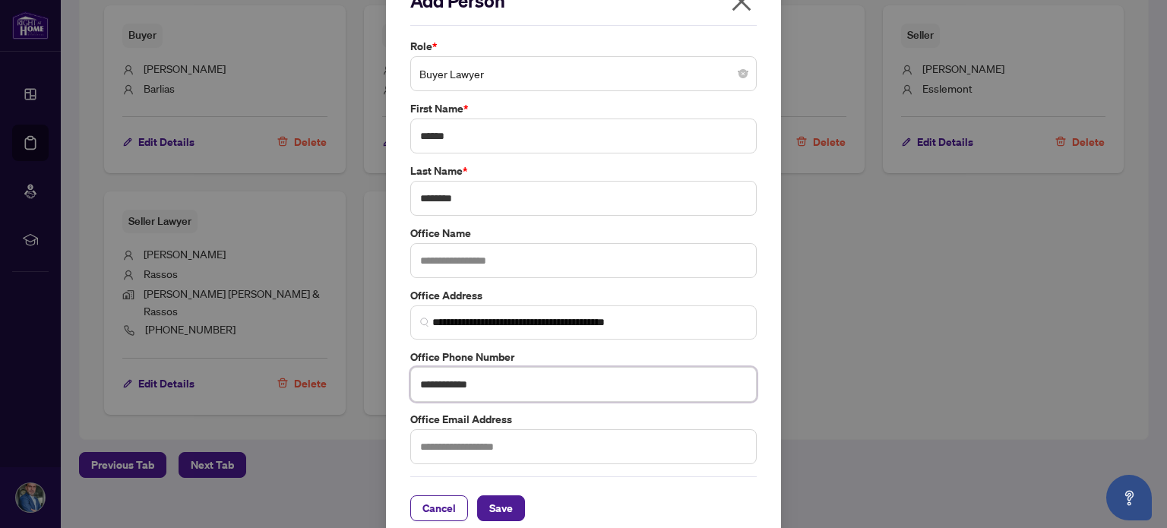
scroll to position [50, 0]
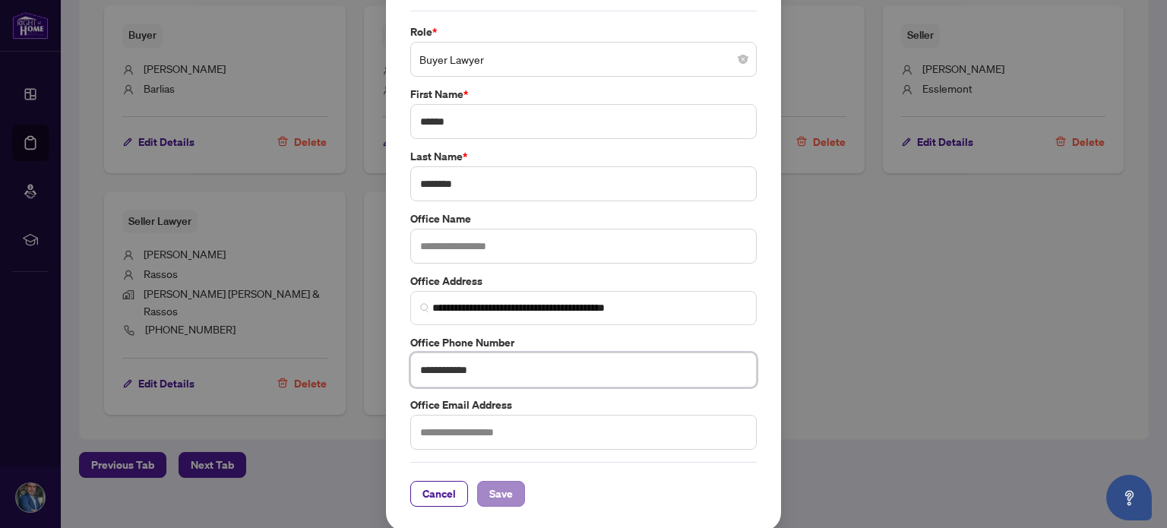
type input "**********"
click at [499, 495] on span "Save" at bounding box center [501, 494] width 24 height 24
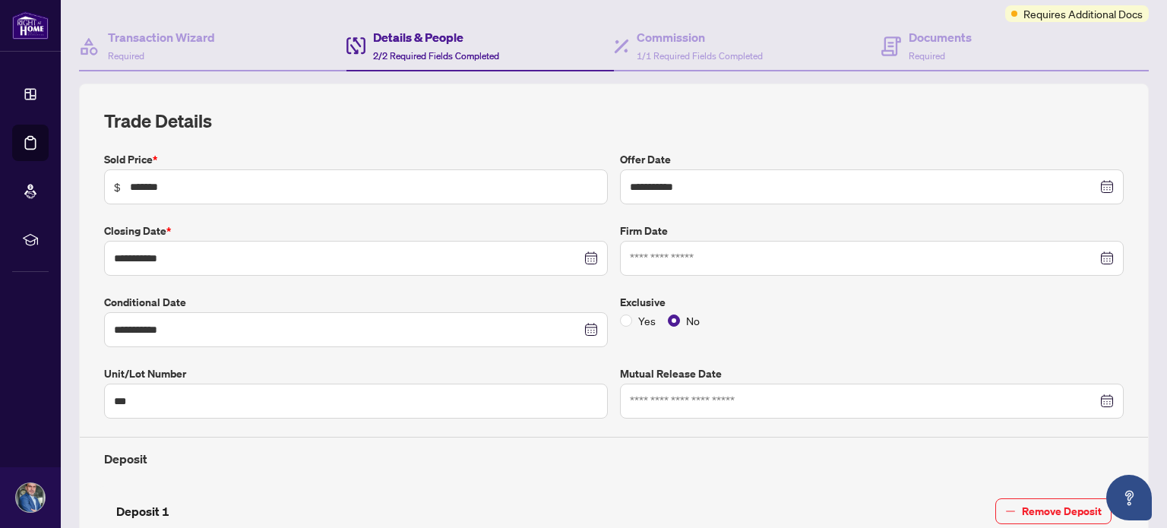
scroll to position [0, 0]
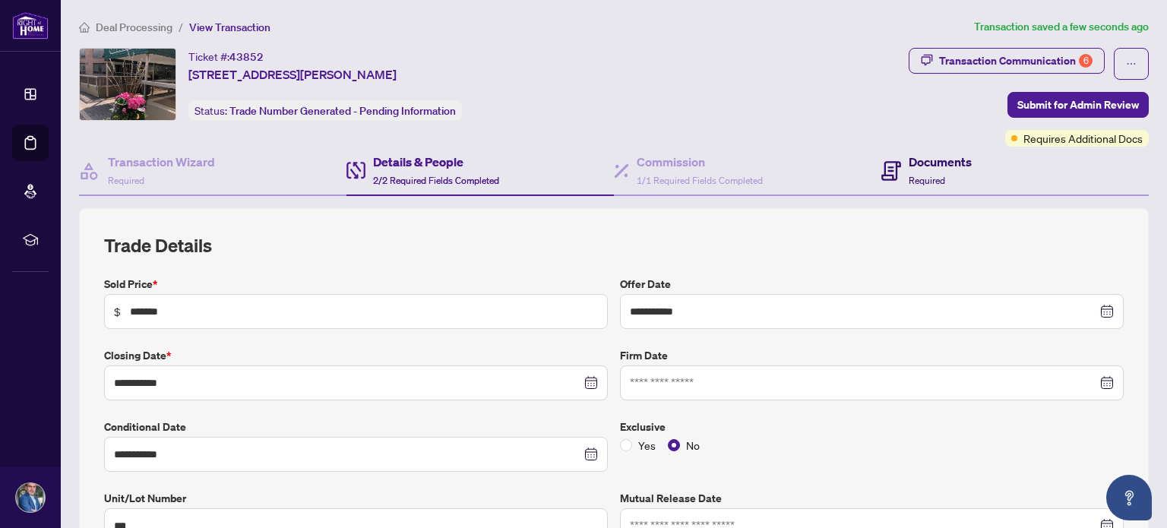
click at [891, 172] on icon at bounding box center [891, 171] width 20 height 20
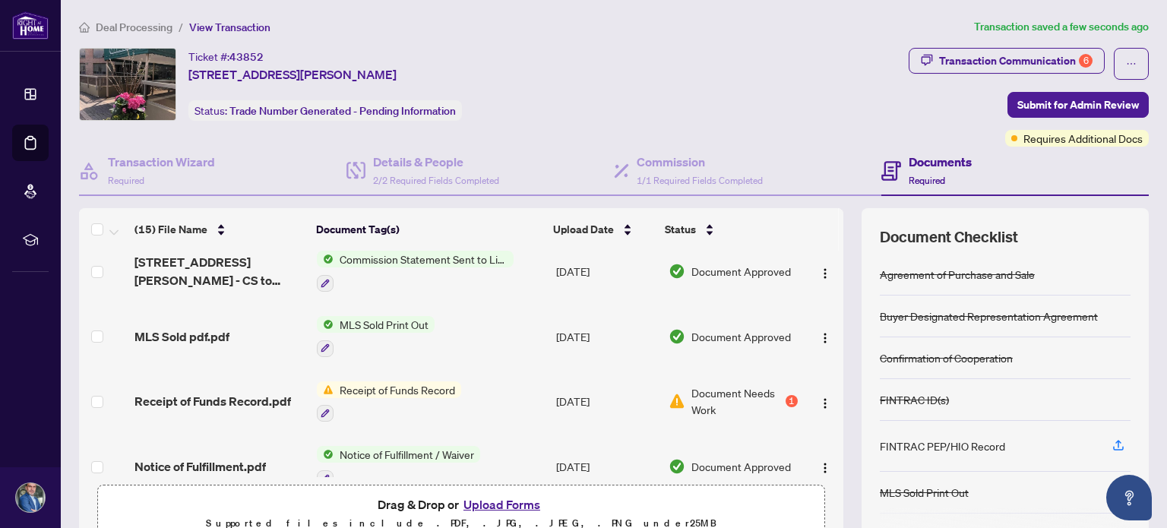
scroll to position [152, 0]
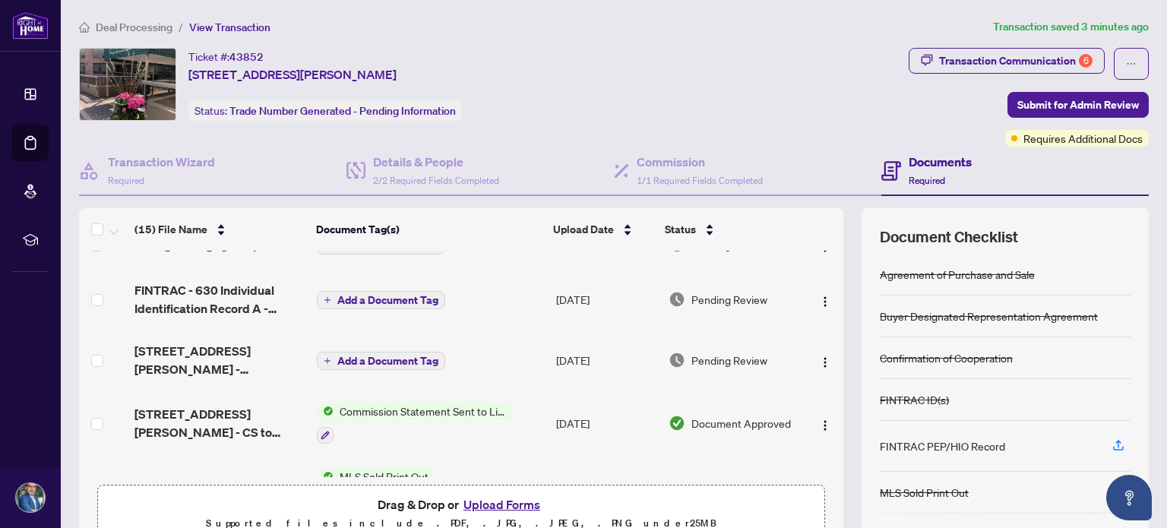
click at [498, 507] on button "Upload Forms" at bounding box center [502, 505] width 86 height 20
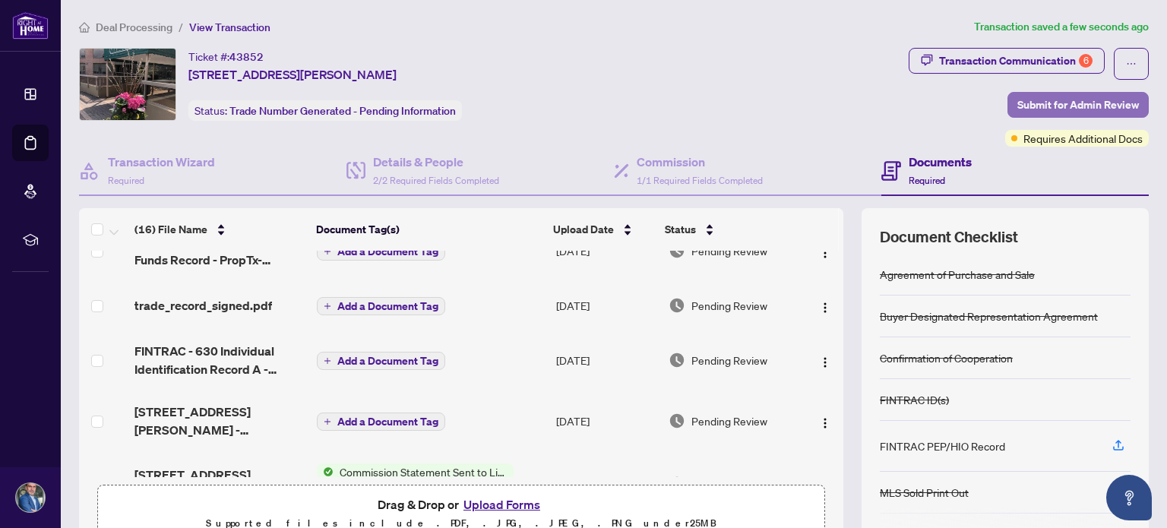
click at [1046, 109] on span "Submit for Admin Review" at bounding box center [1078, 105] width 122 height 24
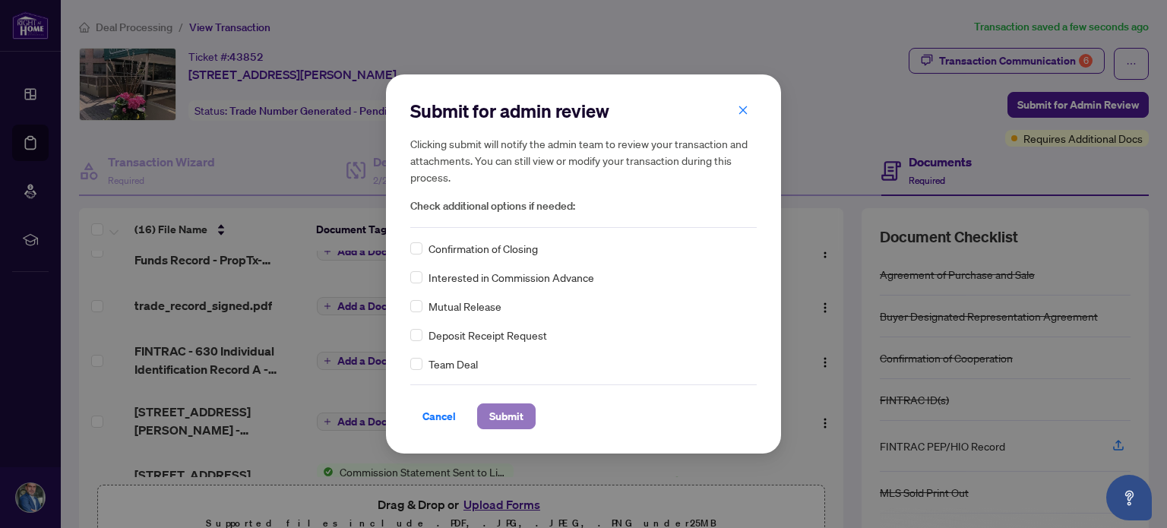
click at [507, 416] on span "Submit" at bounding box center [506, 416] width 34 height 24
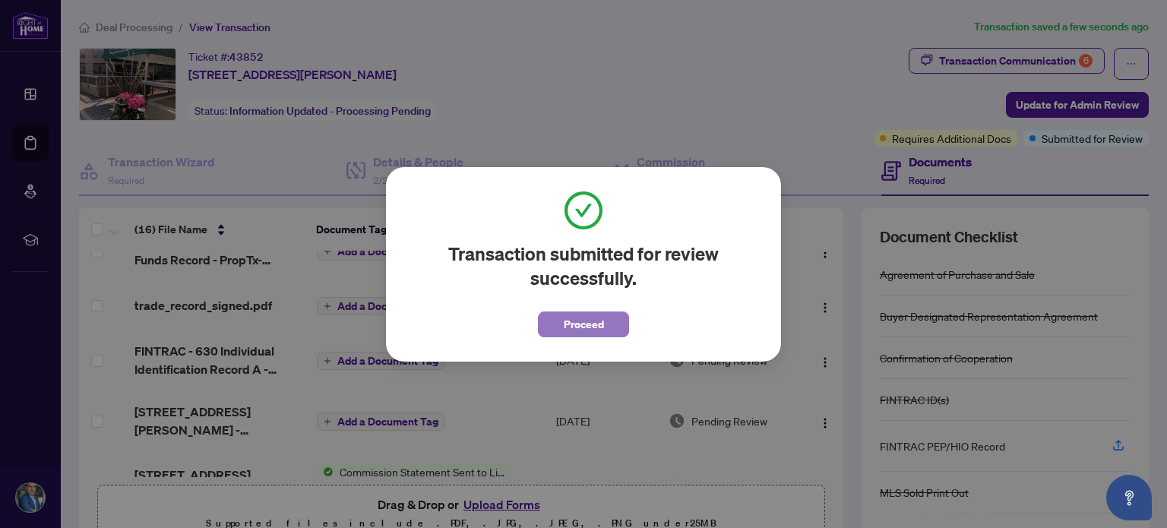
click at [584, 326] on span "Proceed" at bounding box center [584, 324] width 40 height 24
